Goal: Information Seeking & Learning: Learn about a topic

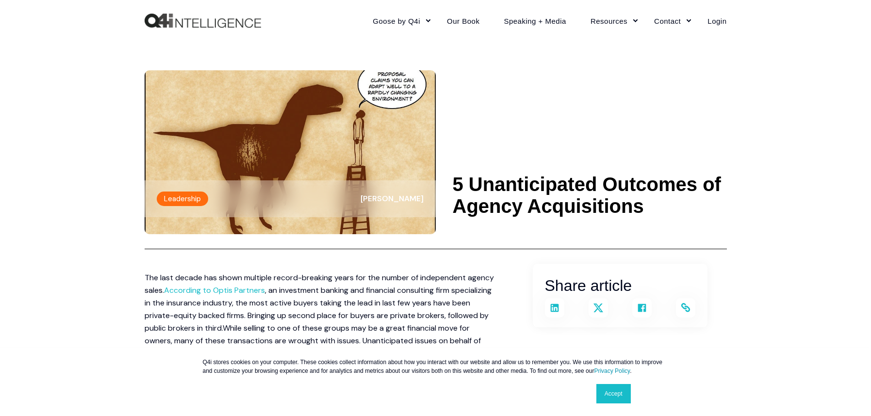
click at [253, 17] on img "Back to Home" at bounding box center [203, 21] width 116 height 15
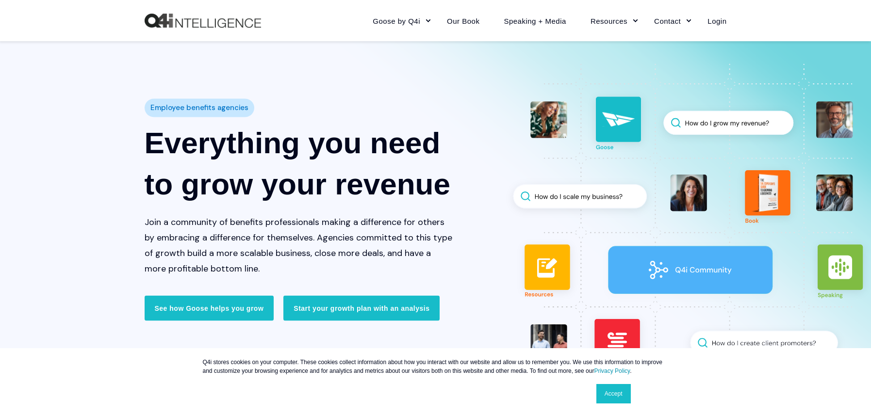
scroll to position [47, 0]
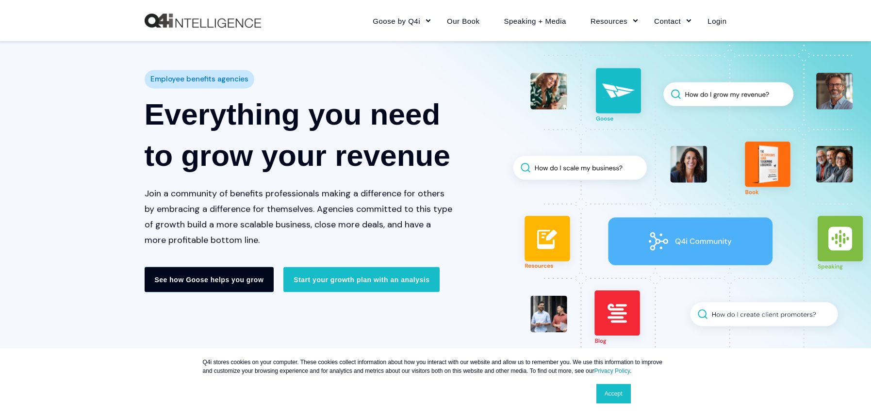
click at [245, 280] on link "See how Goose helps you grow" at bounding box center [210, 279] width 130 height 25
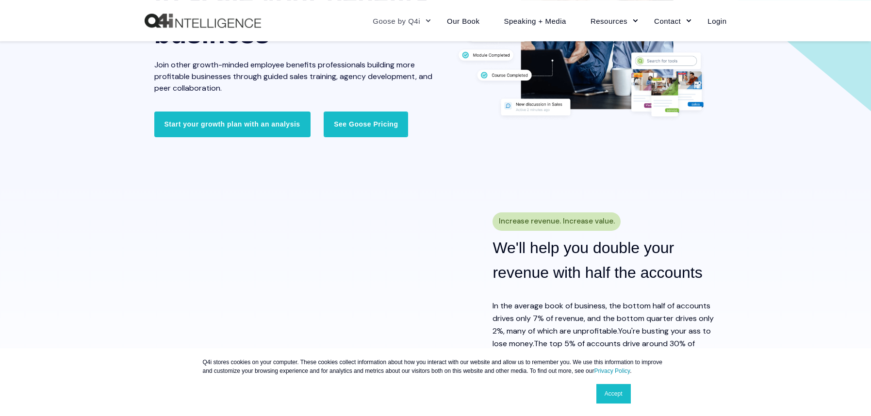
scroll to position [194, 0]
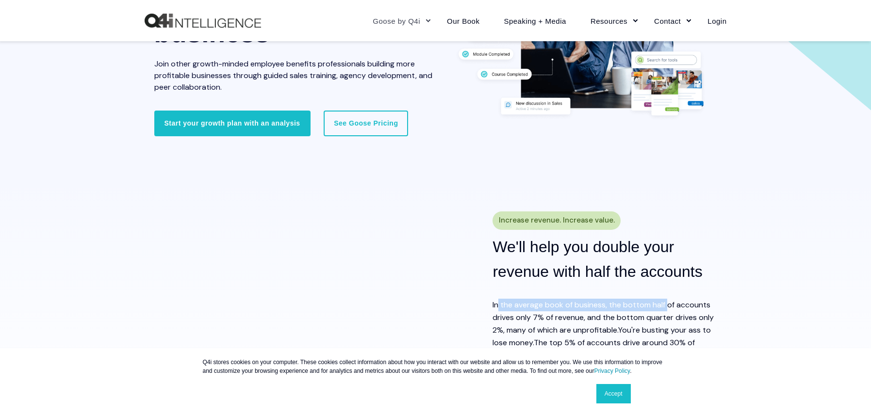
drag, startPoint x: 497, startPoint y: 307, endPoint x: 669, endPoint y: 308, distance: 172.3
click at [669, 308] on span "n the average book of business, the bottom half of accounts drives only 7% of r…" at bounding box center [603, 317] width 221 height 35
click at [705, 310] on span "n the average book of business, the bottom half of accounts drives only 7% of r…" at bounding box center [603, 317] width 221 height 35
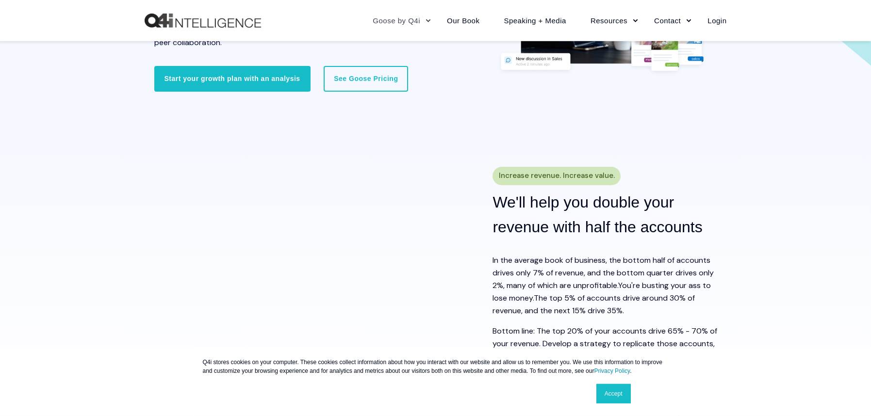
scroll to position [241, 0]
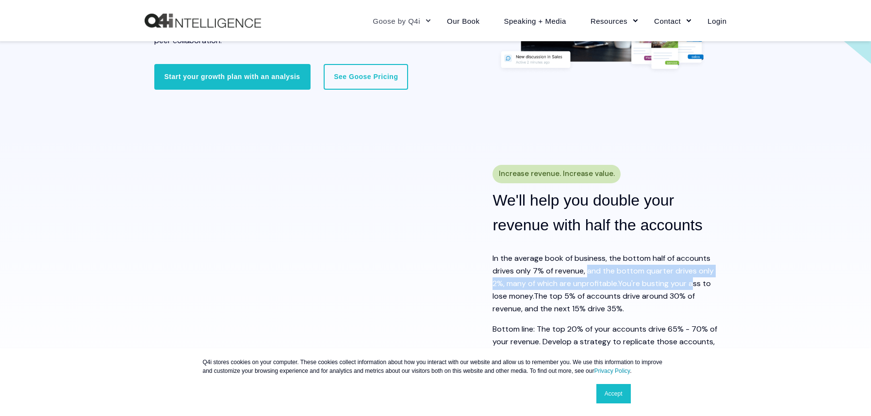
drag, startPoint x: 588, startPoint y: 273, endPoint x: 696, endPoint y: 279, distance: 108.4
click at [696, 279] on p "I n the average book of business, the bottom half of accounts drives only 7% of…" at bounding box center [610, 283] width 234 height 63
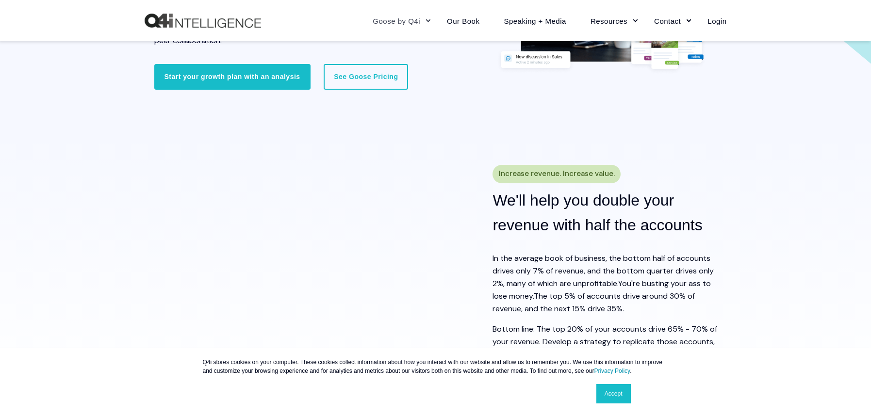
drag, startPoint x: 624, startPoint y: 285, endPoint x: 630, endPoint y: 307, distance: 22.6
click at [630, 307] on p "I n the average book of business, the bottom half of accounts drives only 7% of…" at bounding box center [610, 283] width 234 height 63
click at [639, 306] on p "I n the average book of business, the bottom half of accounts drives only 7% of…" at bounding box center [610, 283] width 234 height 63
drag, startPoint x: 560, startPoint y: 342, endPoint x: 705, endPoint y: 338, distance: 145.2
click at [705, 338] on span "Bottom line: The top 20% of your accounts drive 65% - 70% of your revenue. Deve…" at bounding box center [605, 348] width 225 height 48
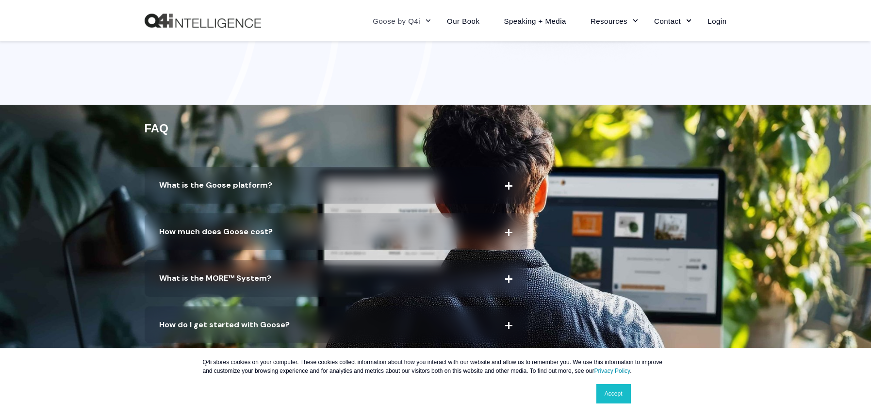
scroll to position [1988, 0]
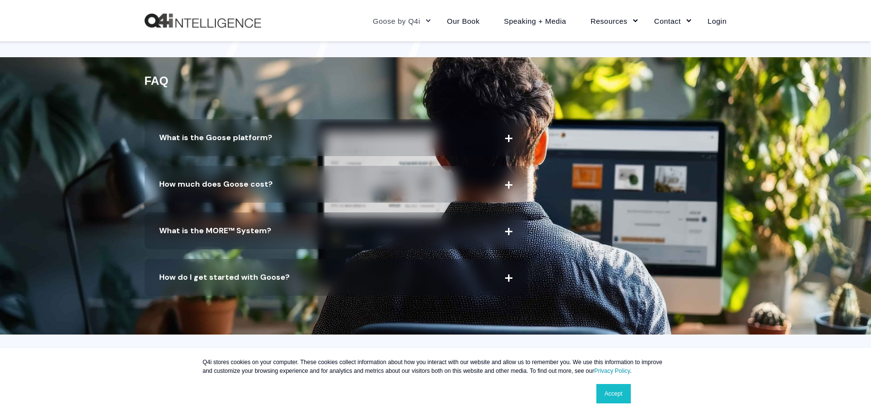
click at [289, 139] on span "What is the Goose platform?" at bounding box center [336, 137] width 383 height 37
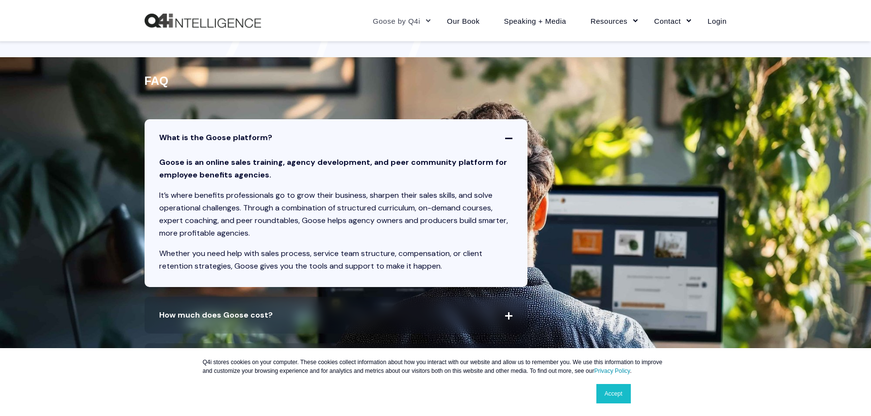
click at [508, 138] on icon at bounding box center [508, 138] width 0 height 0
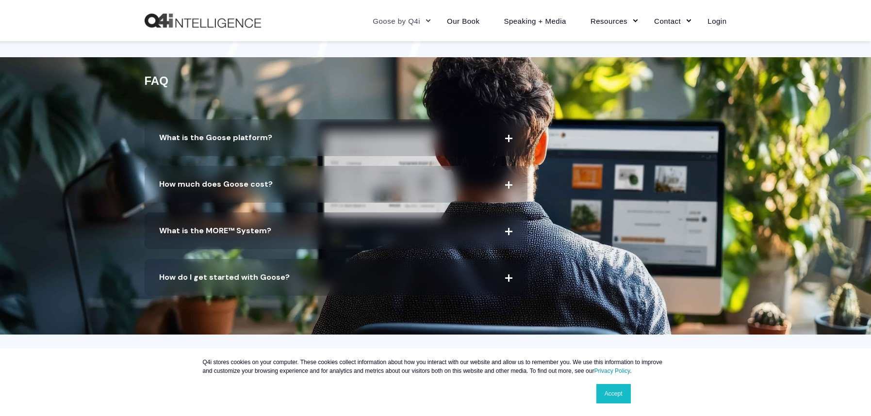
click at [273, 186] on span "How much does Goose cost?" at bounding box center [336, 184] width 383 height 37
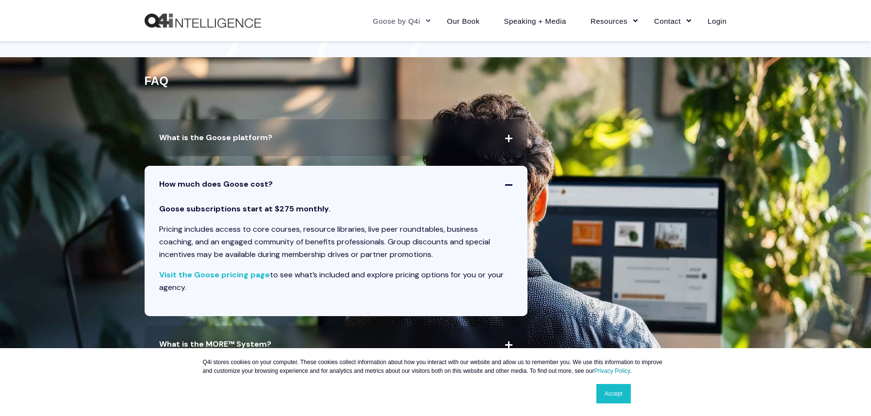
click at [343, 185] on span "How much does Goose cost?" at bounding box center [336, 184] width 383 height 37
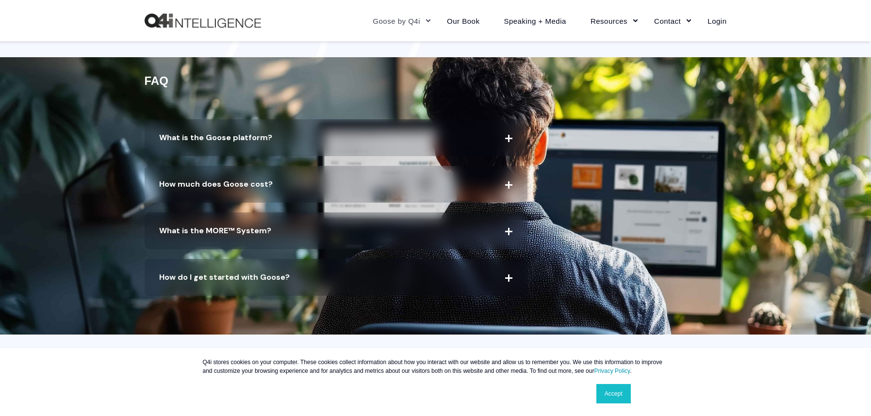
click at [276, 228] on span "What is the MORE™ System?" at bounding box center [336, 231] width 383 height 37
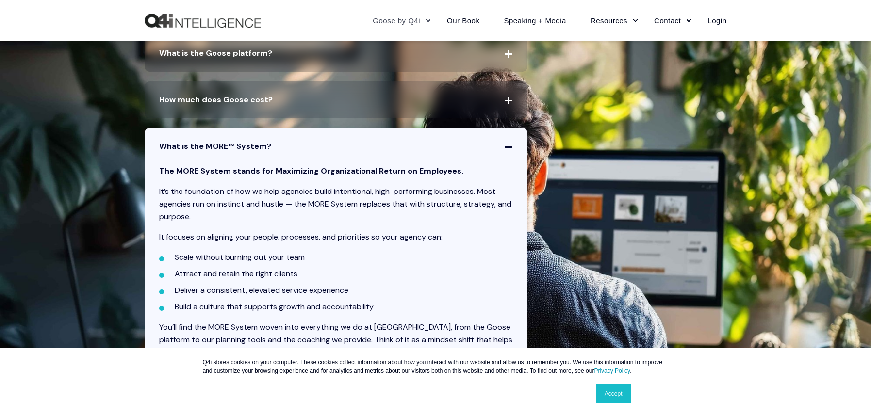
scroll to position [2074, 0]
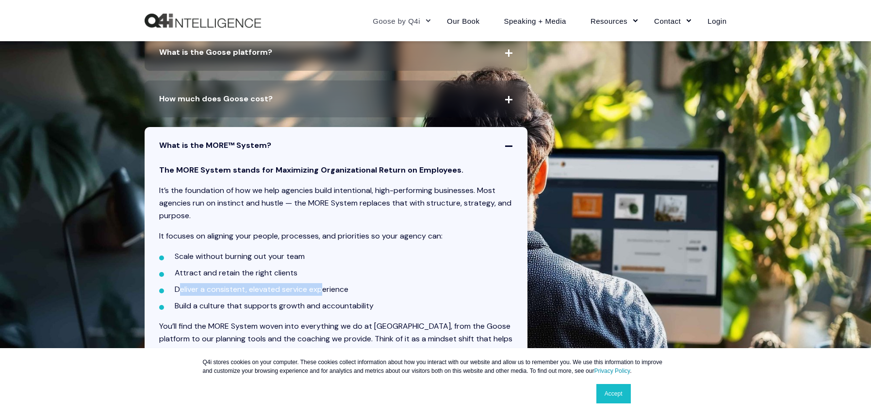
drag, startPoint x: 179, startPoint y: 291, endPoint x: 322, endPoint y: 292, distance: 143.7
click at [322, 292] on li "Deliver a consistent, elevated service experience" at bounding box center [344, 289] width 339 height 13
click at [272, 303] on li "Build a culture that supports growth and accountability" at bounding box center [344, 306] width 339 height 13
click at [319, 303] on li "Build a culture that supports growth and accountability" at bounding box center [344, 306] width 339 height 13
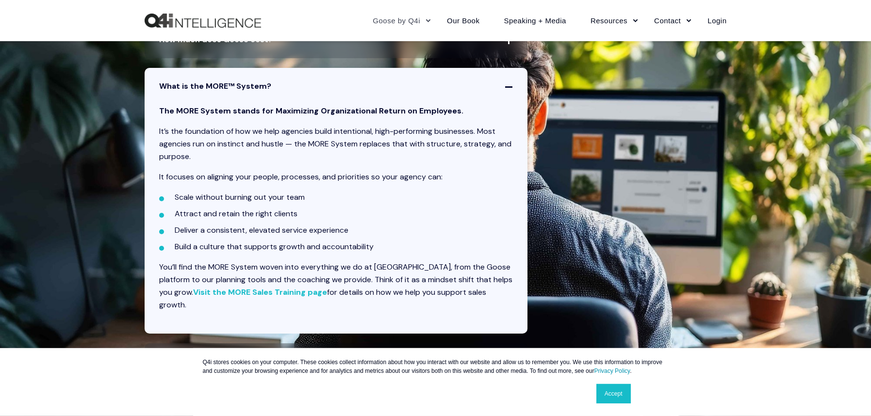
scroll to position [2136, 0]
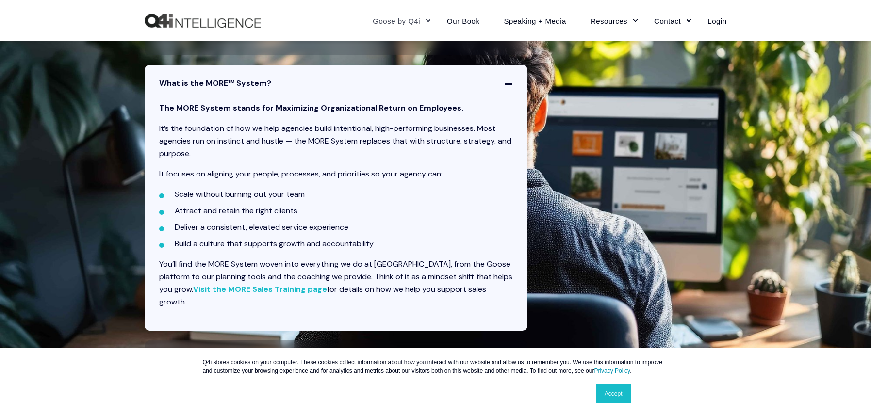
click at [508, 83] on icon at bounding box center [508, 83] width 0 height 0
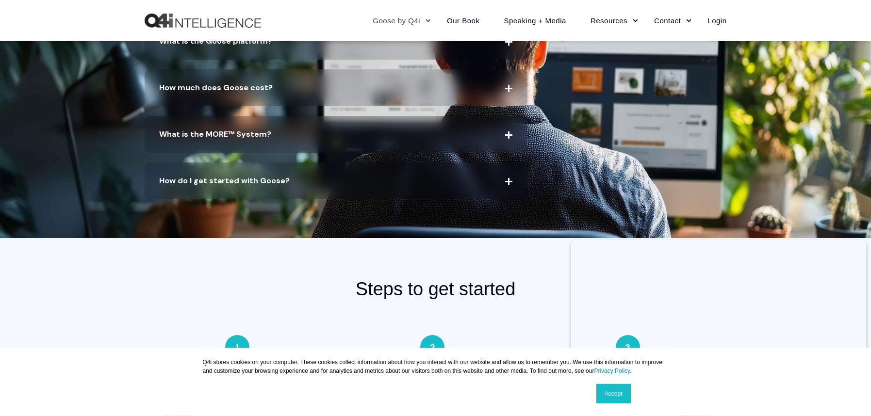
scroll to position [1988, 0]
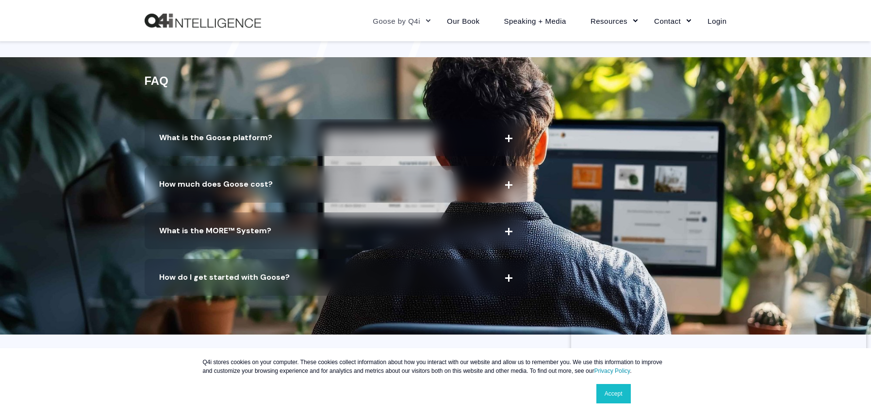
click at [287, 136] on span "What is the Goose platform?" at bounding box center [336, 137] width 383 height 37
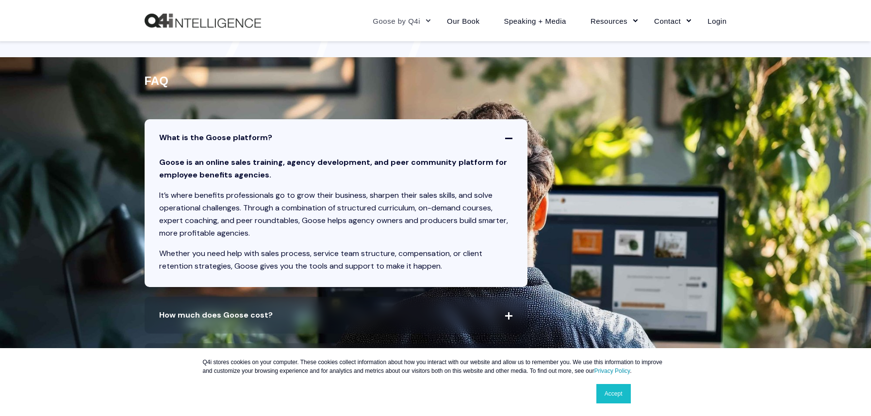
click at [190, 24] on img "Back to Home" at bounding box center [203, 21] width 116 height 15
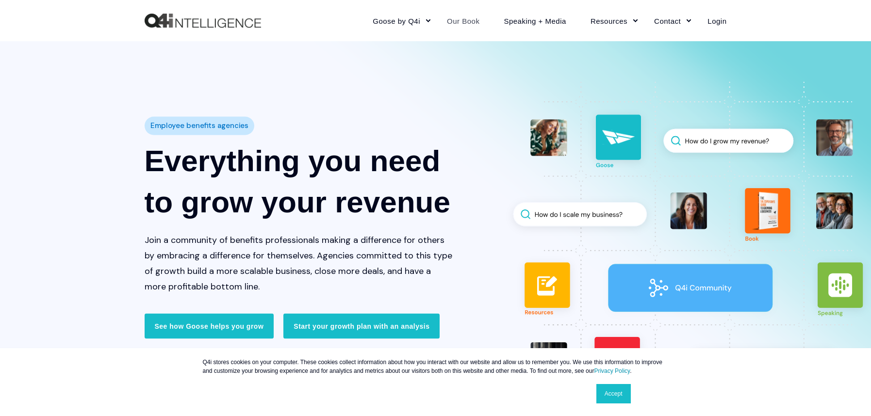
click at [466, 23] on link "Our Book" at bounding box center [463, 21] width 57 height 42
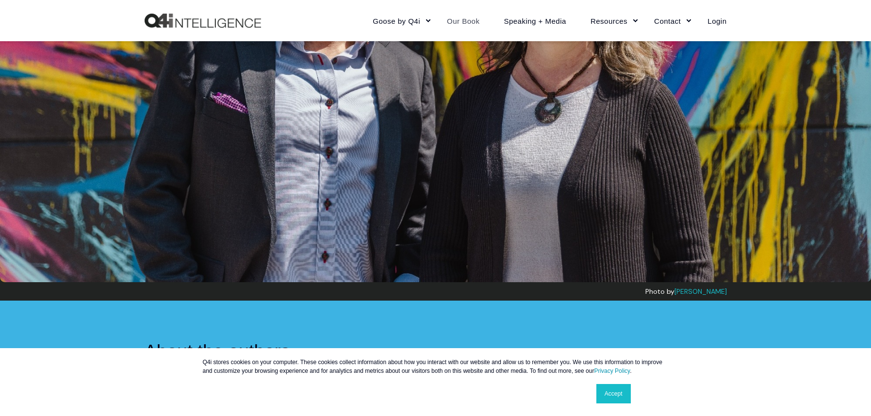
scroll to position [1064, 0]
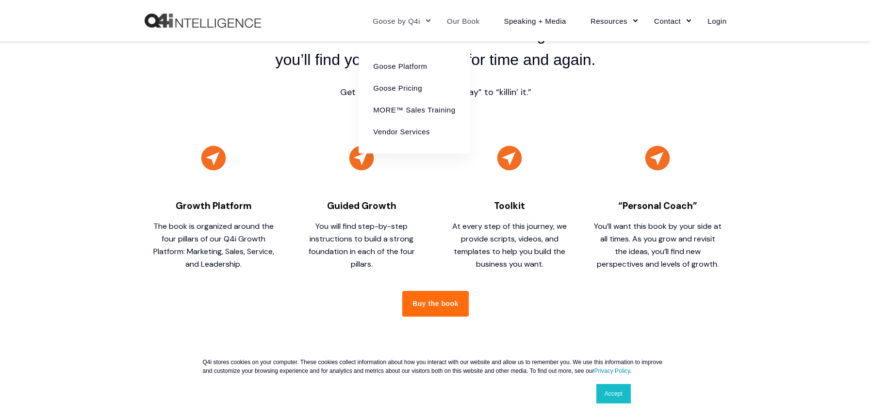
click at [399, 18] on link "Goose by Q4i" at bounding box center [398, 21] width 74 height 42
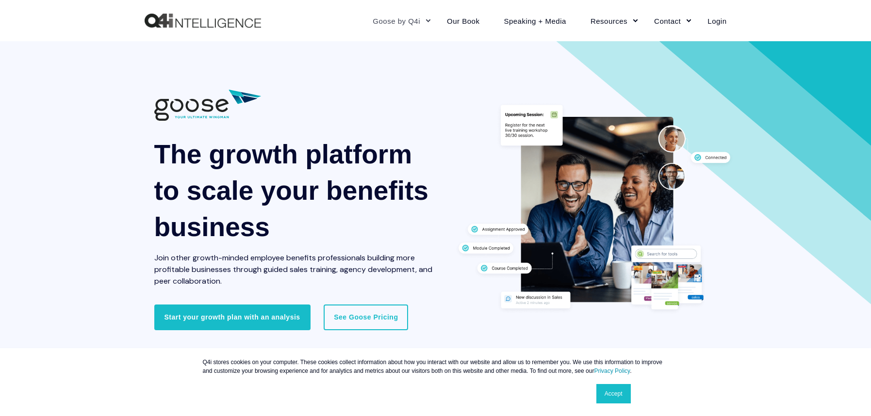
click at [251, 28] on img "Back to Home" at bounding box center [203, 21] width 116 height 15
